Goal: Information Seeking & Learning: Get advice/opinions

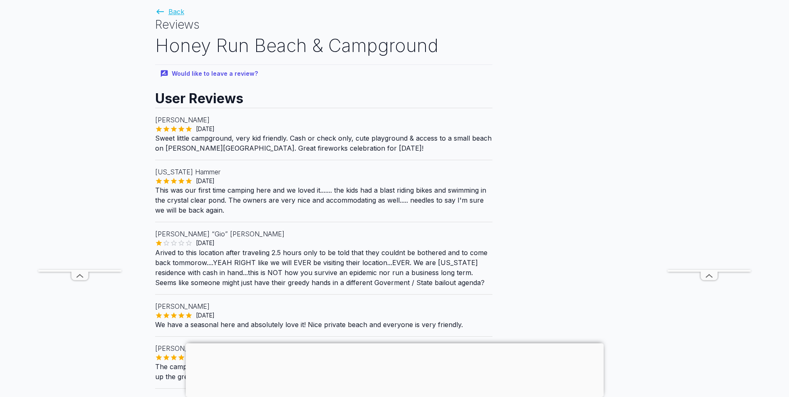
click at [171, 10] on link "Back" at bounding box center [169, 11] width 29 height 8
